Goal: Task Accomplishment & Management: Complete application form

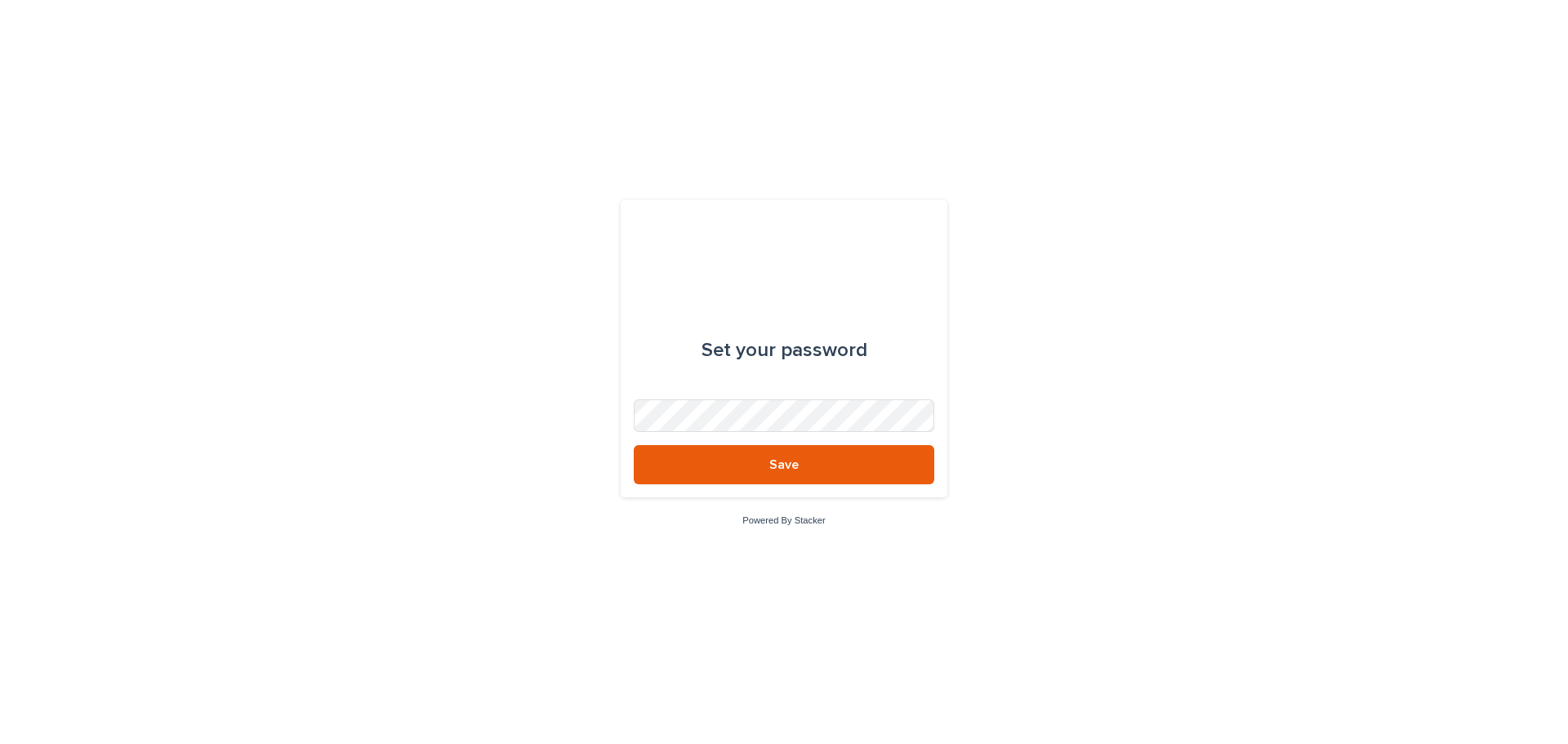
click at [779, 457] on button "Save" at bounding box center [784, 464] width 301 height 39
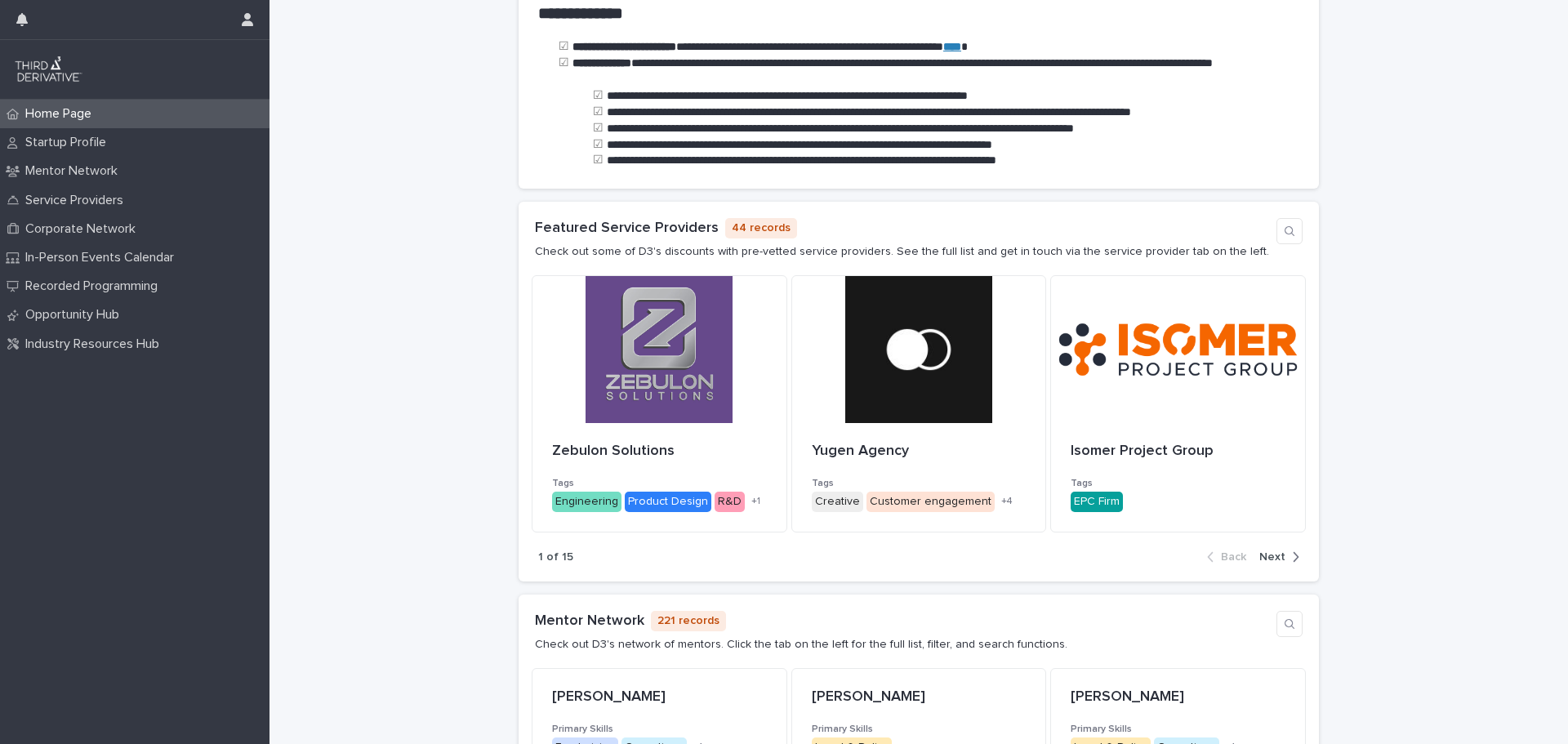
scroll to position [99, 0]
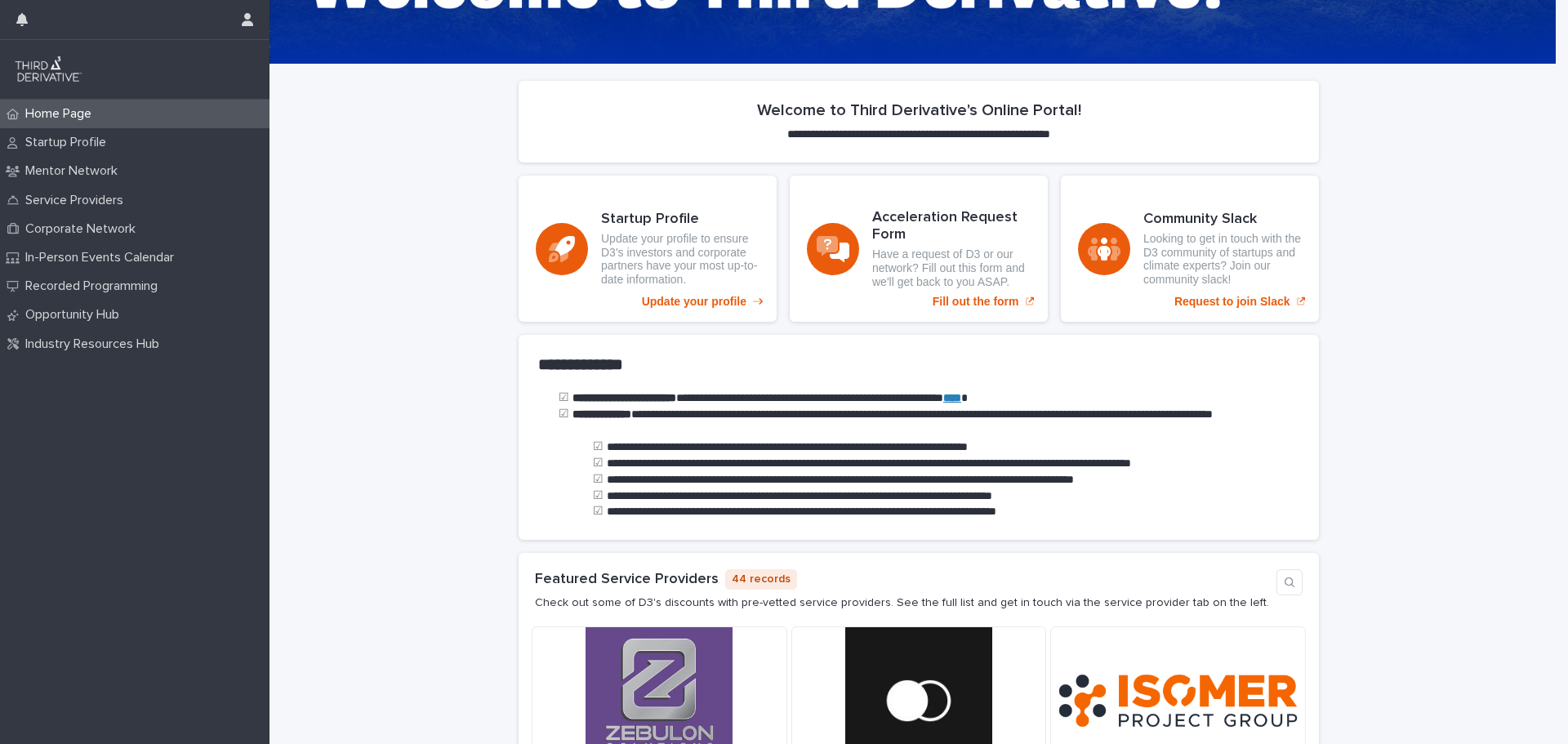
click at [52, 136] on p "Startup Profile" at bounding box center [69, 143] width 100 height 16
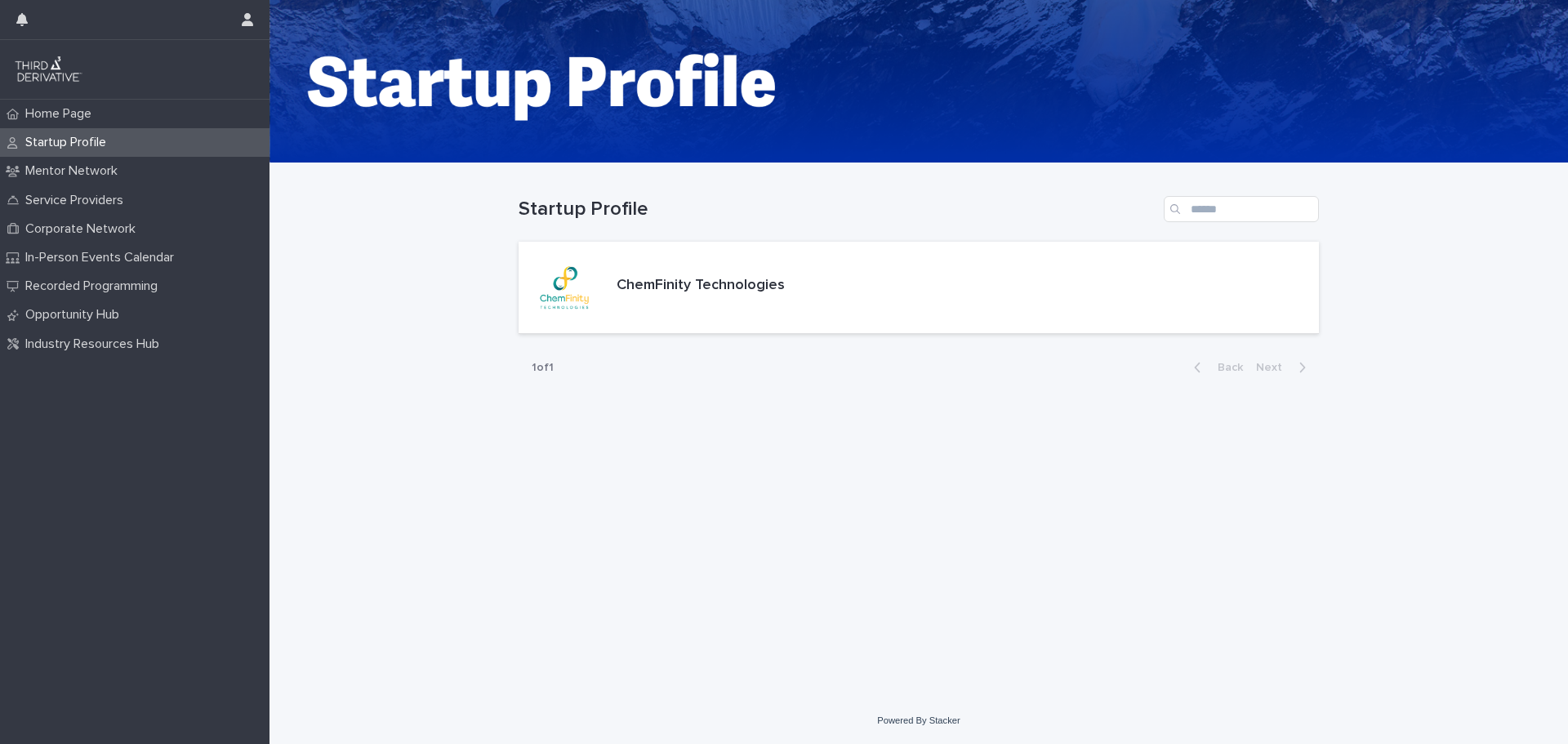
click at [43, 160] on div "Mentor Network" at bounding box center [135, 170] width 270 height 29
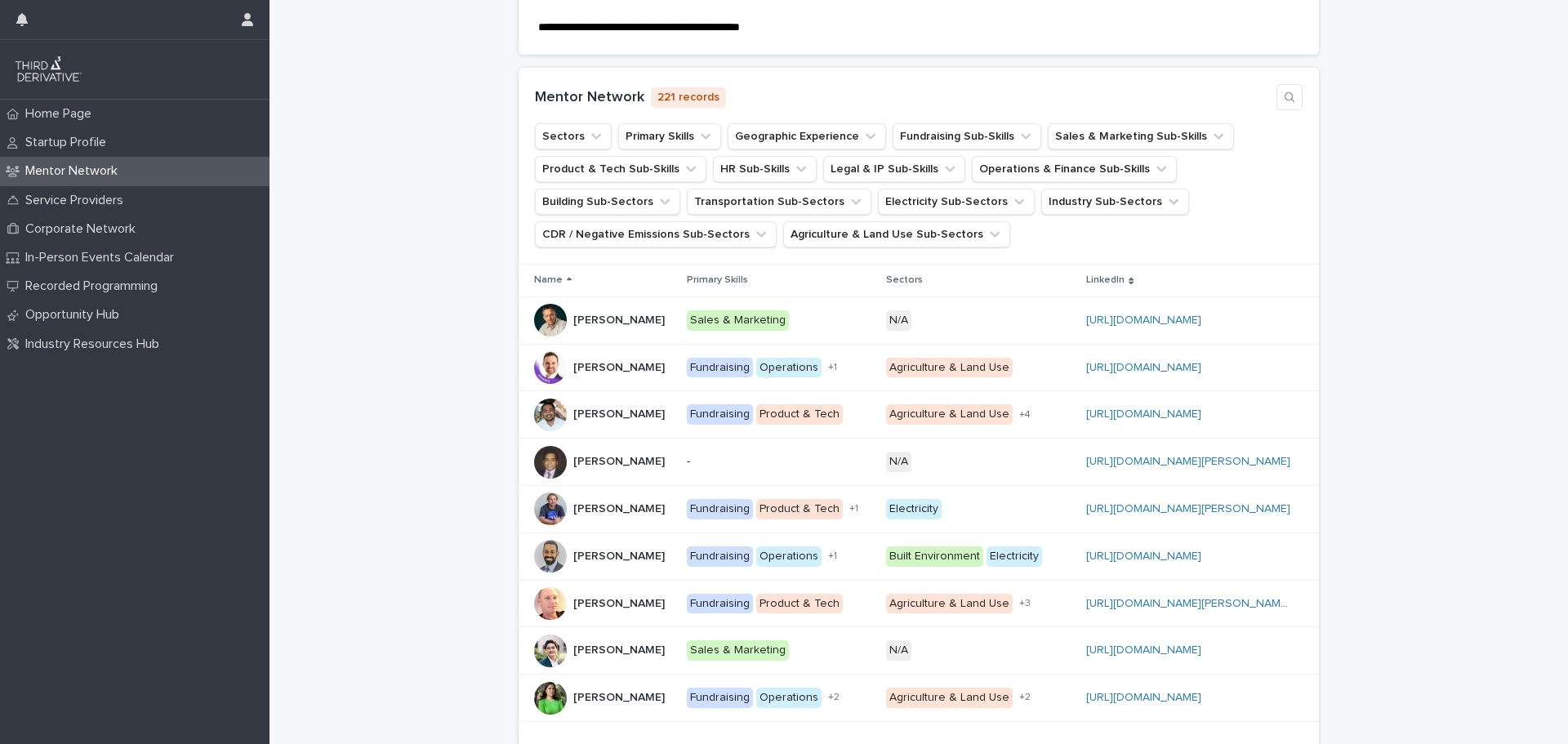
scroll to position [409, 0]
